Goal: Task Accomplishment & Management: Manage account settings

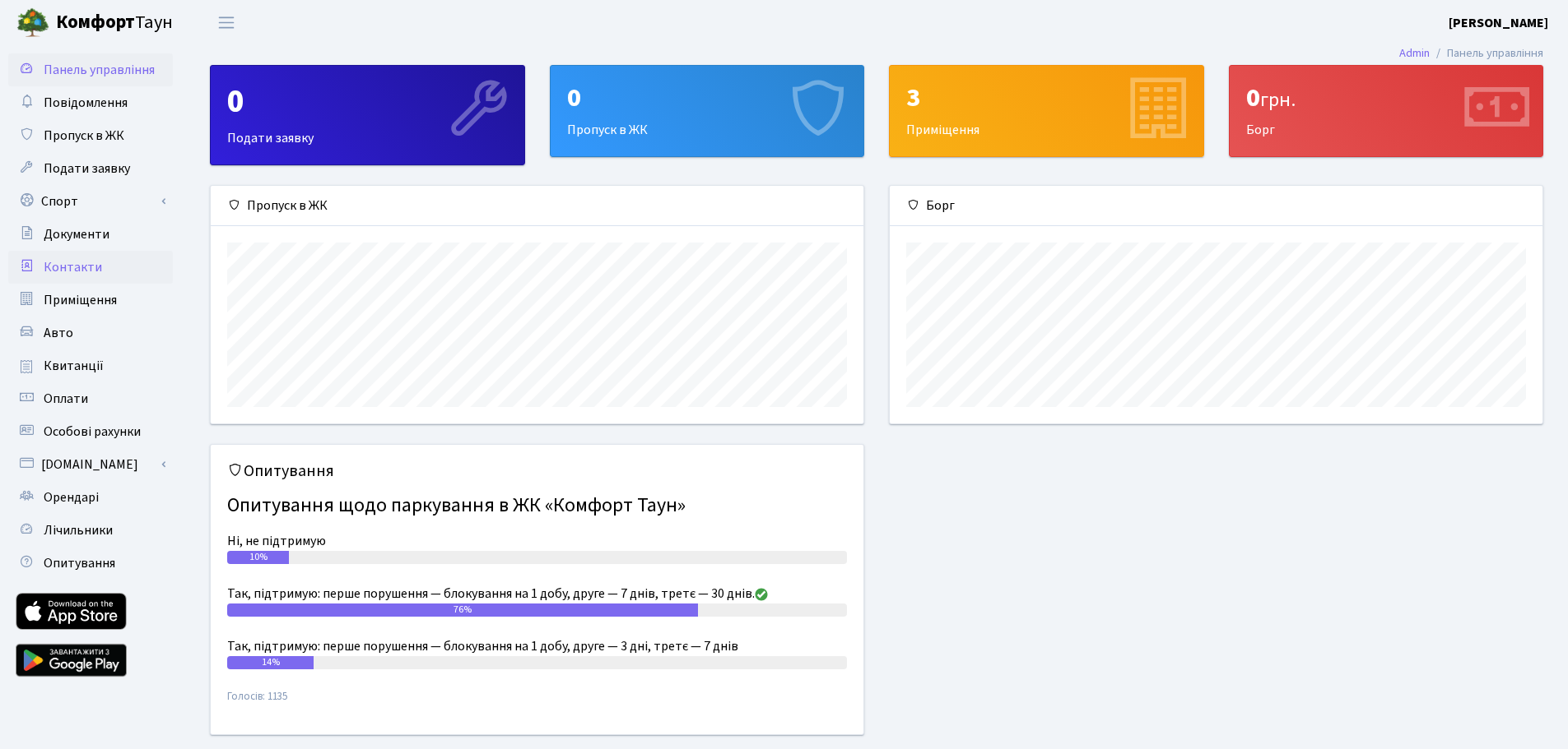
scroll to position [238, 653]
click at [71, 365] on span "Квитанції" at bounding box center [74, 366] width 60 height 18
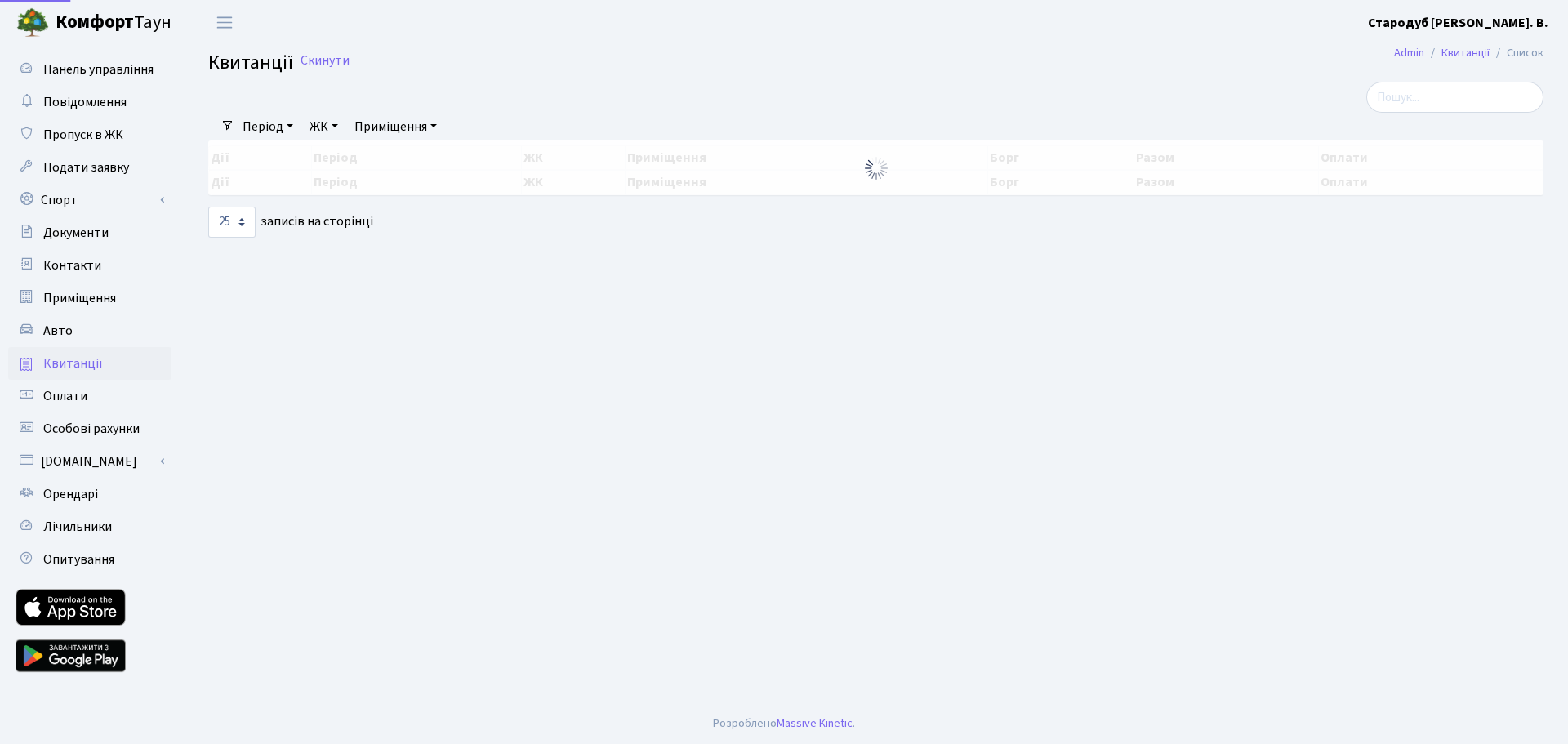
select select "25"
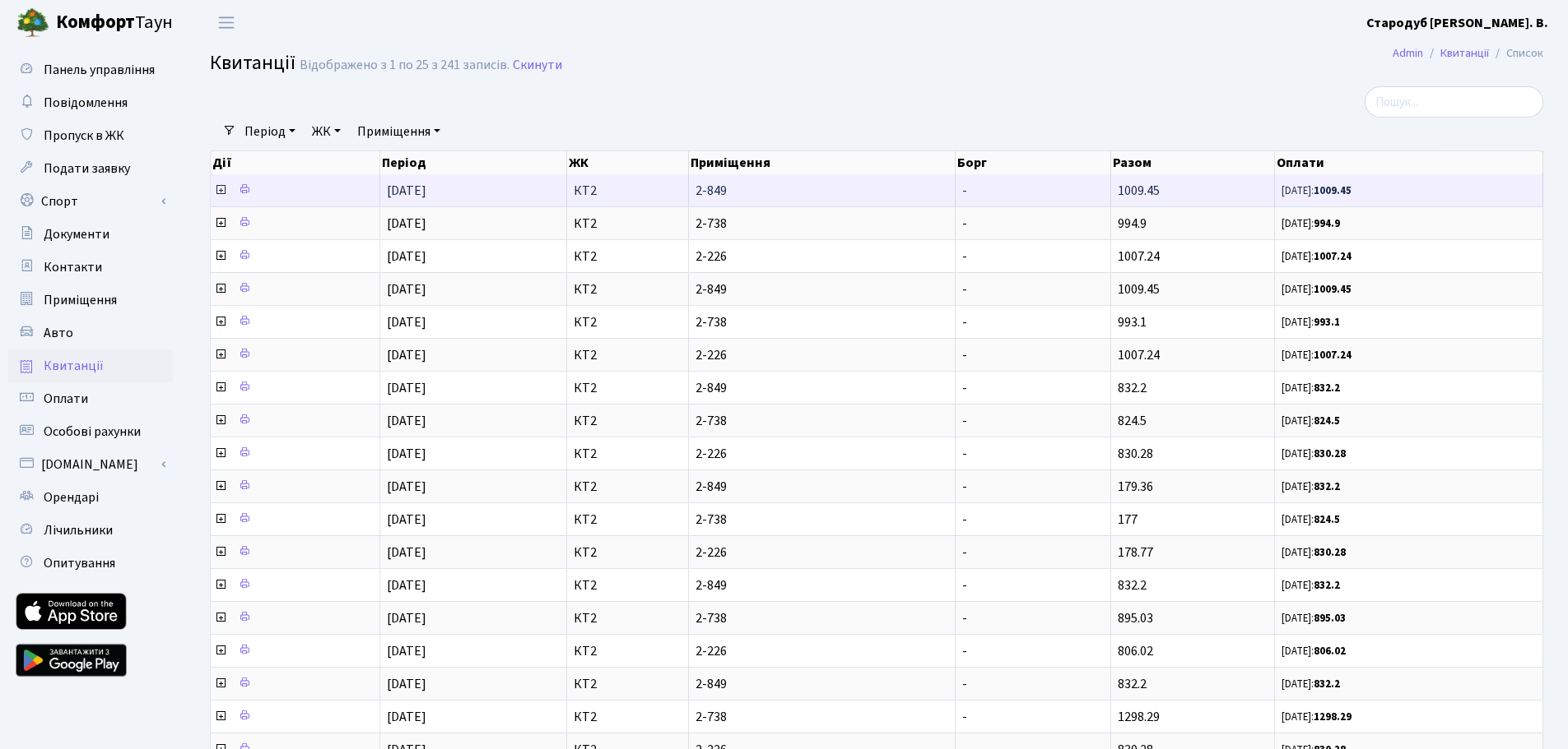
click at [217, 190] on icon at bounding box center [221, 190] width 13 height 13
